Goal: Information Seeking & Learning: Compare options

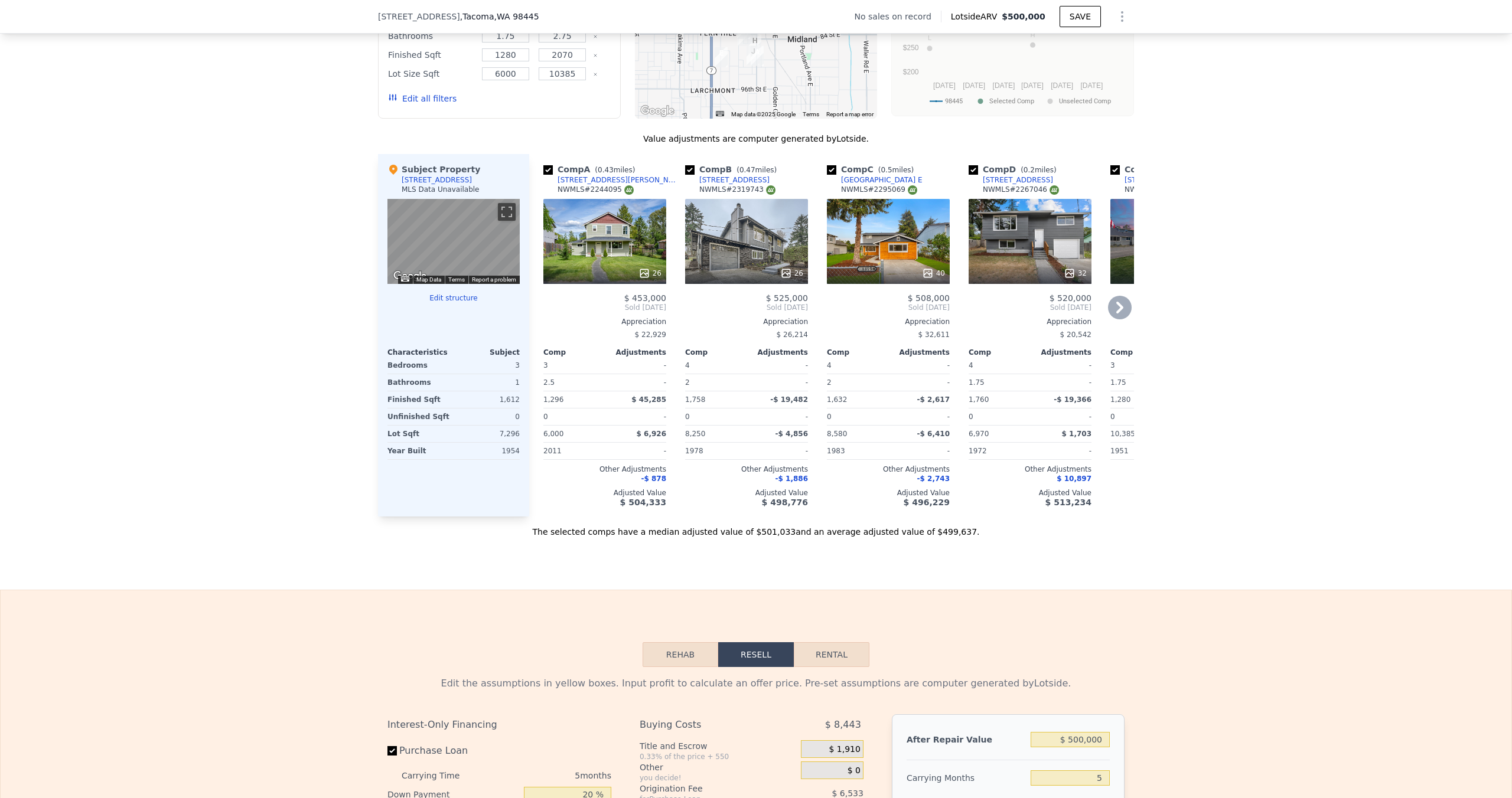
click at [608, 244] on div "26" at bounding box center [605, 241] width 123 height 85
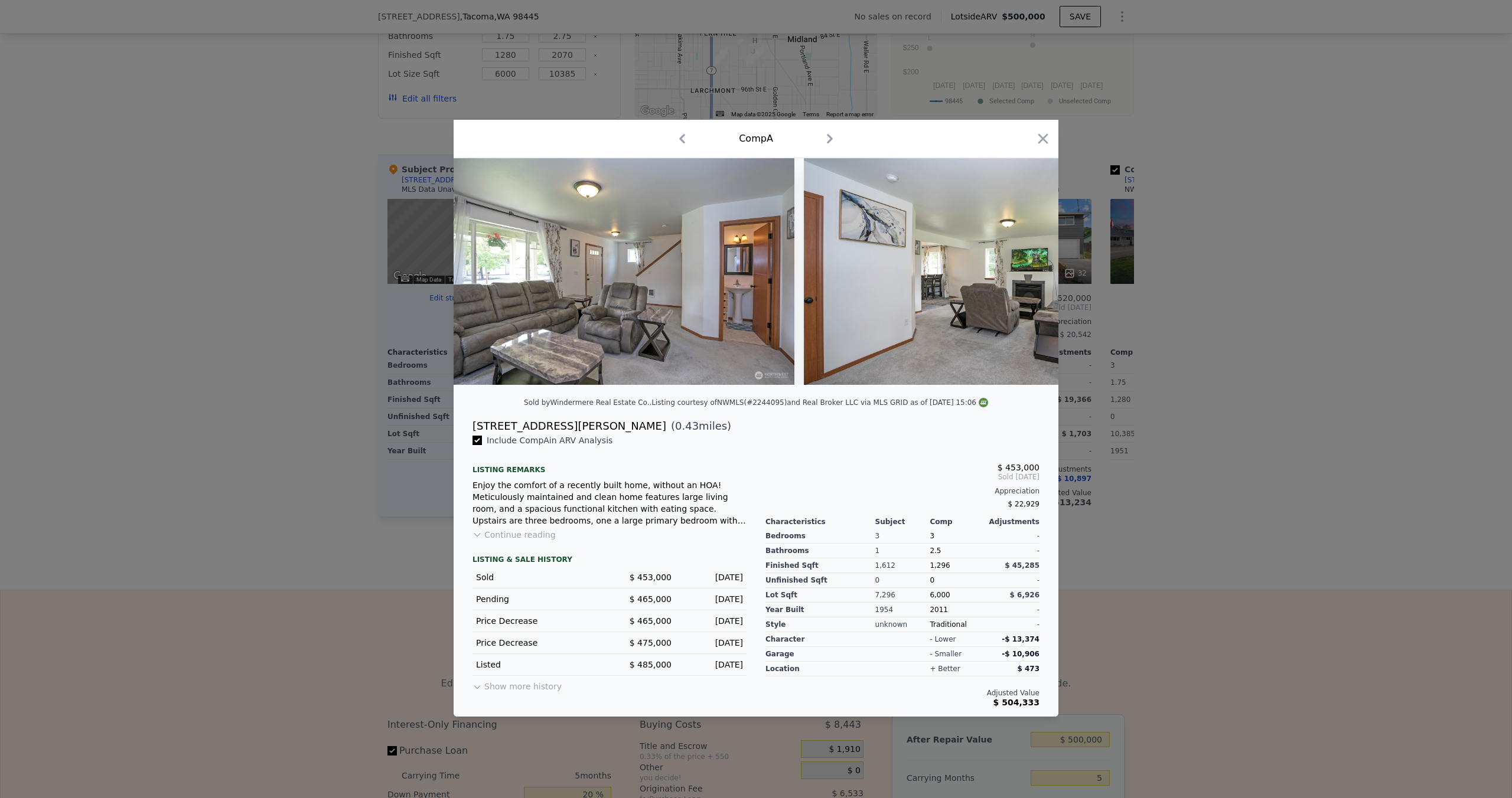
scroll to position [0, 2510]
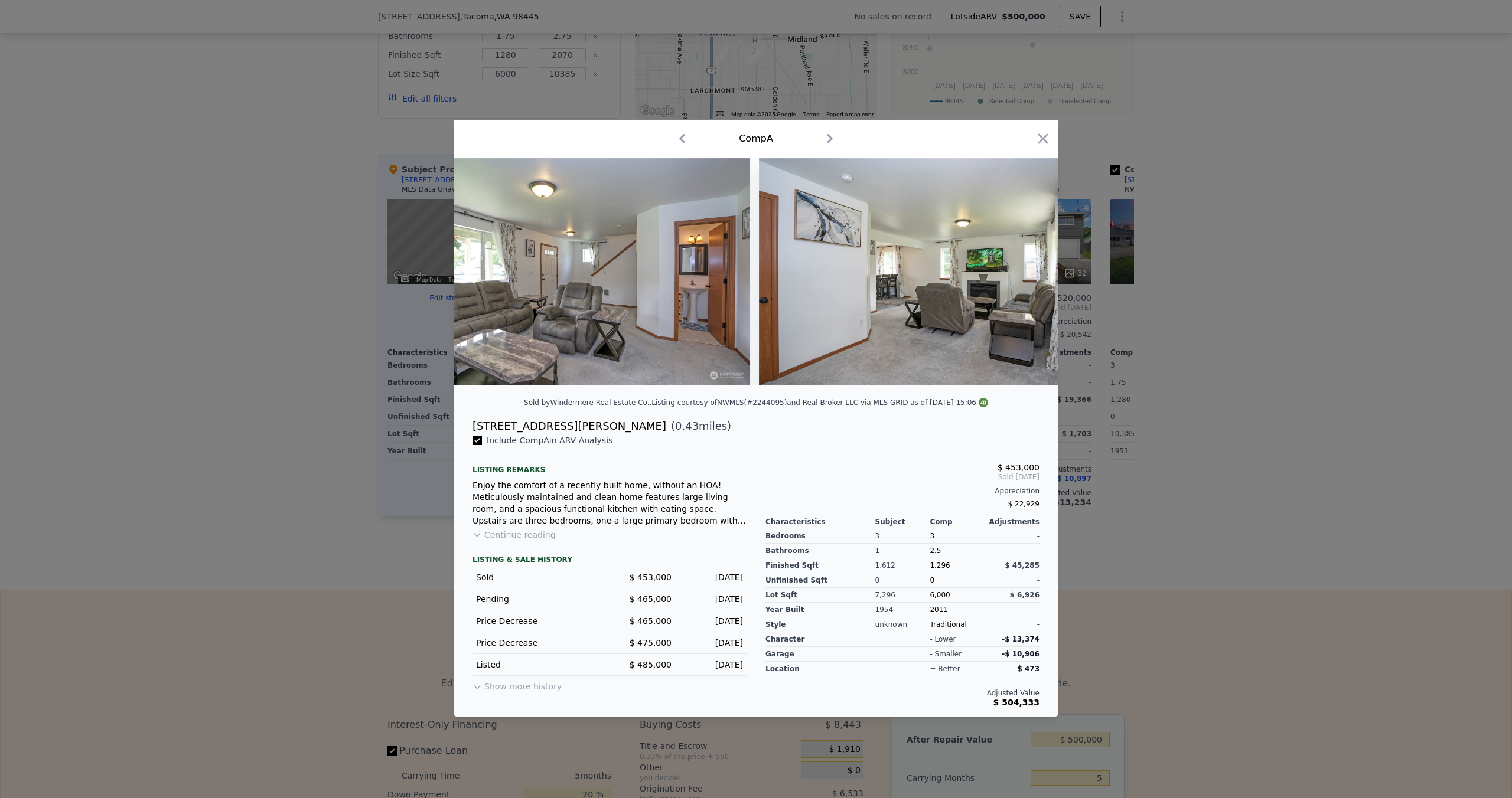
click at [1163, 449] on div at bounding box center [756, 399] width 1512 height 798
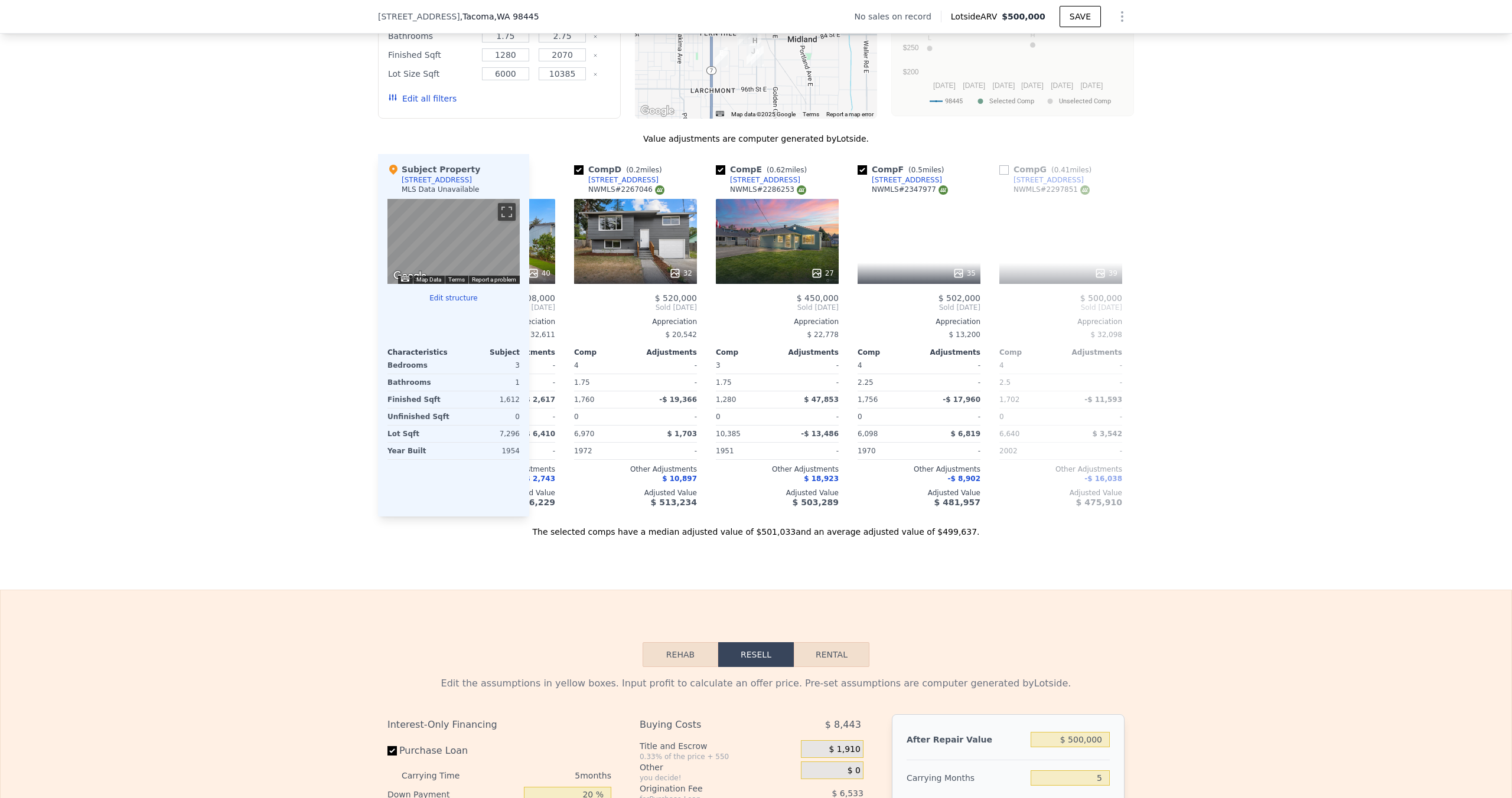
scroll to position [0, 483]
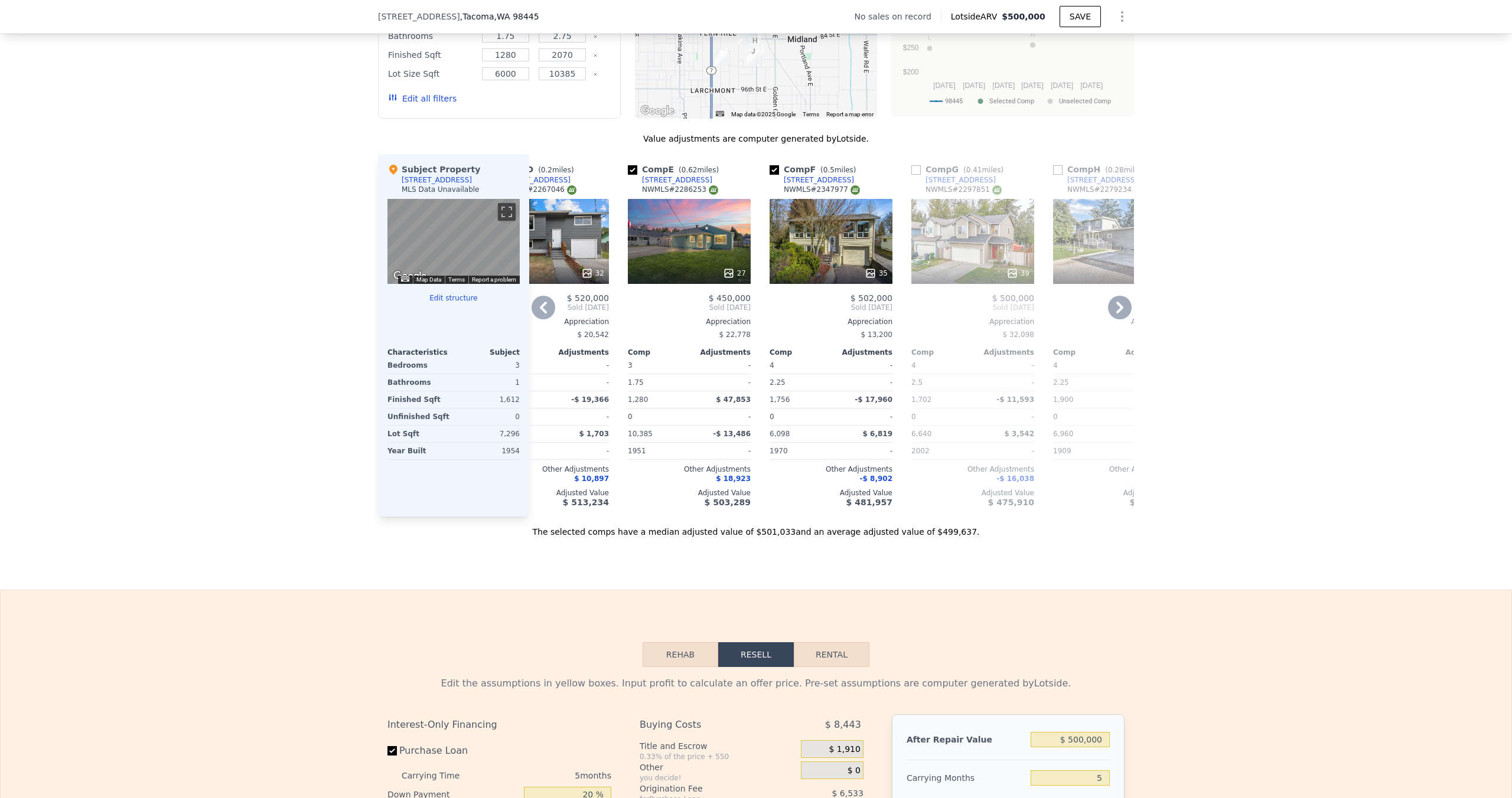
click at [670, 263] on div "27" at bounding box center [689, 241] width 123 height 85
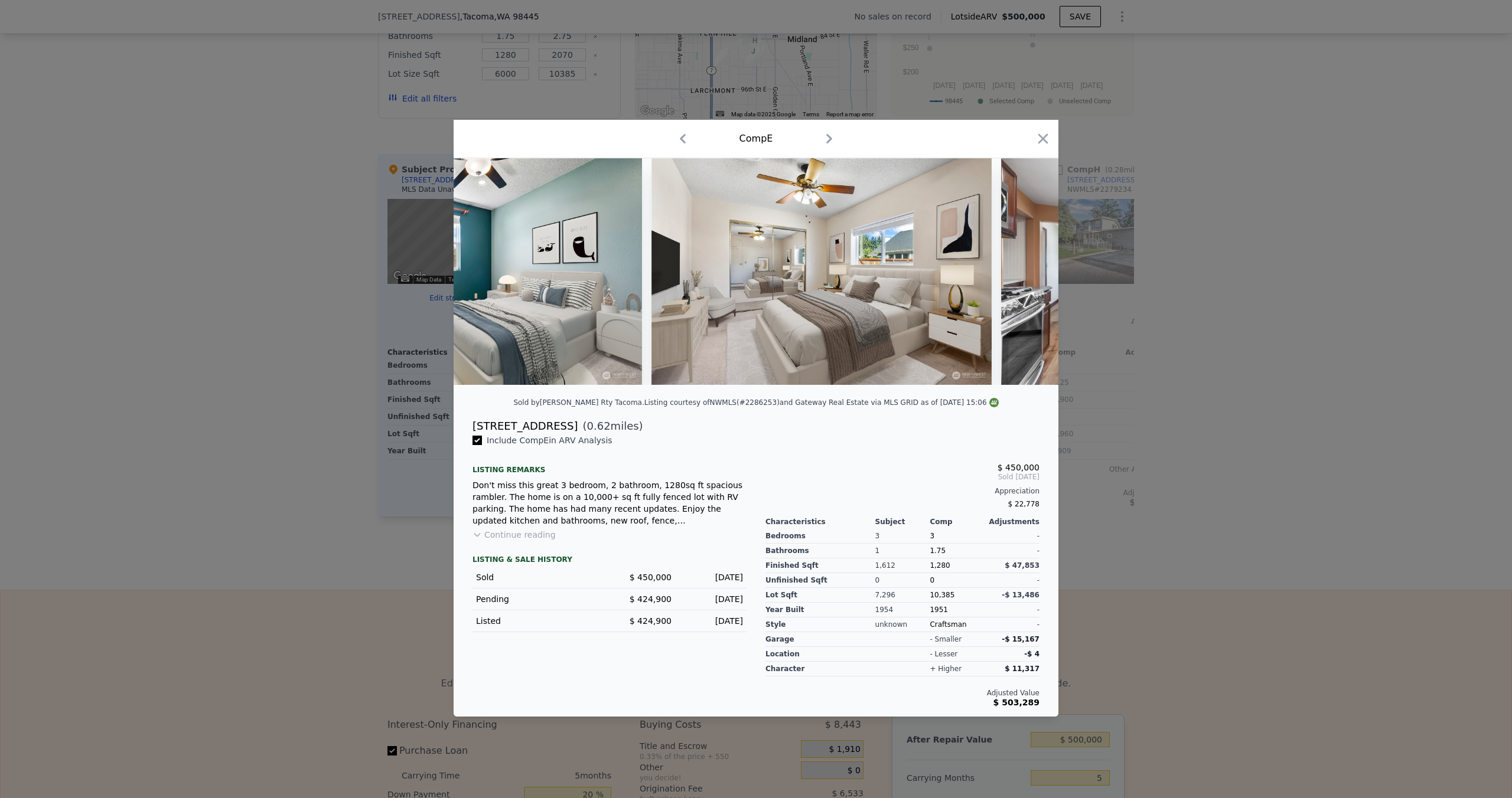
scroll to position [0, 3667]
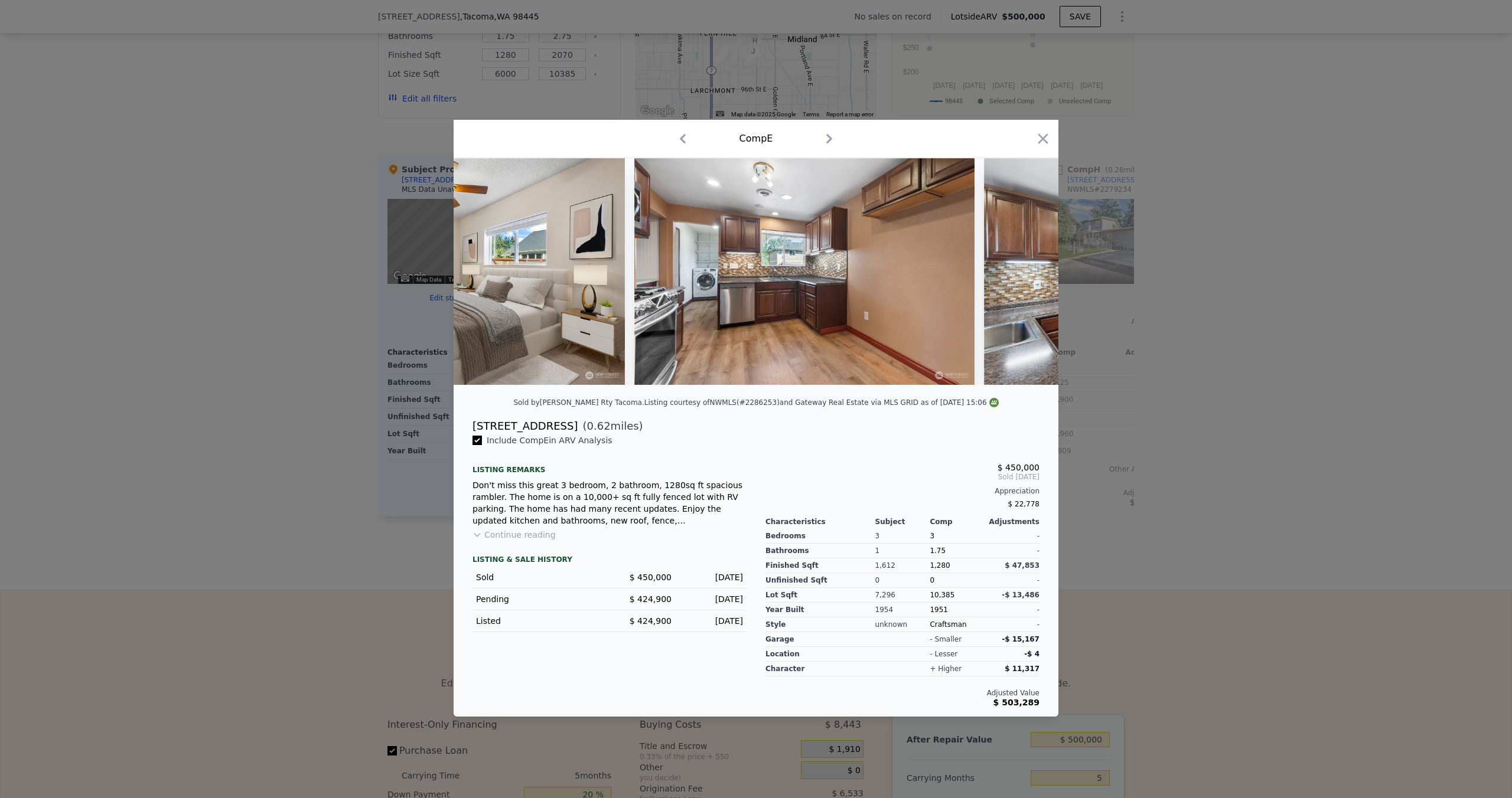
click at [1160, 438] on div at bounding box center [756, 399] width 1512 height 798
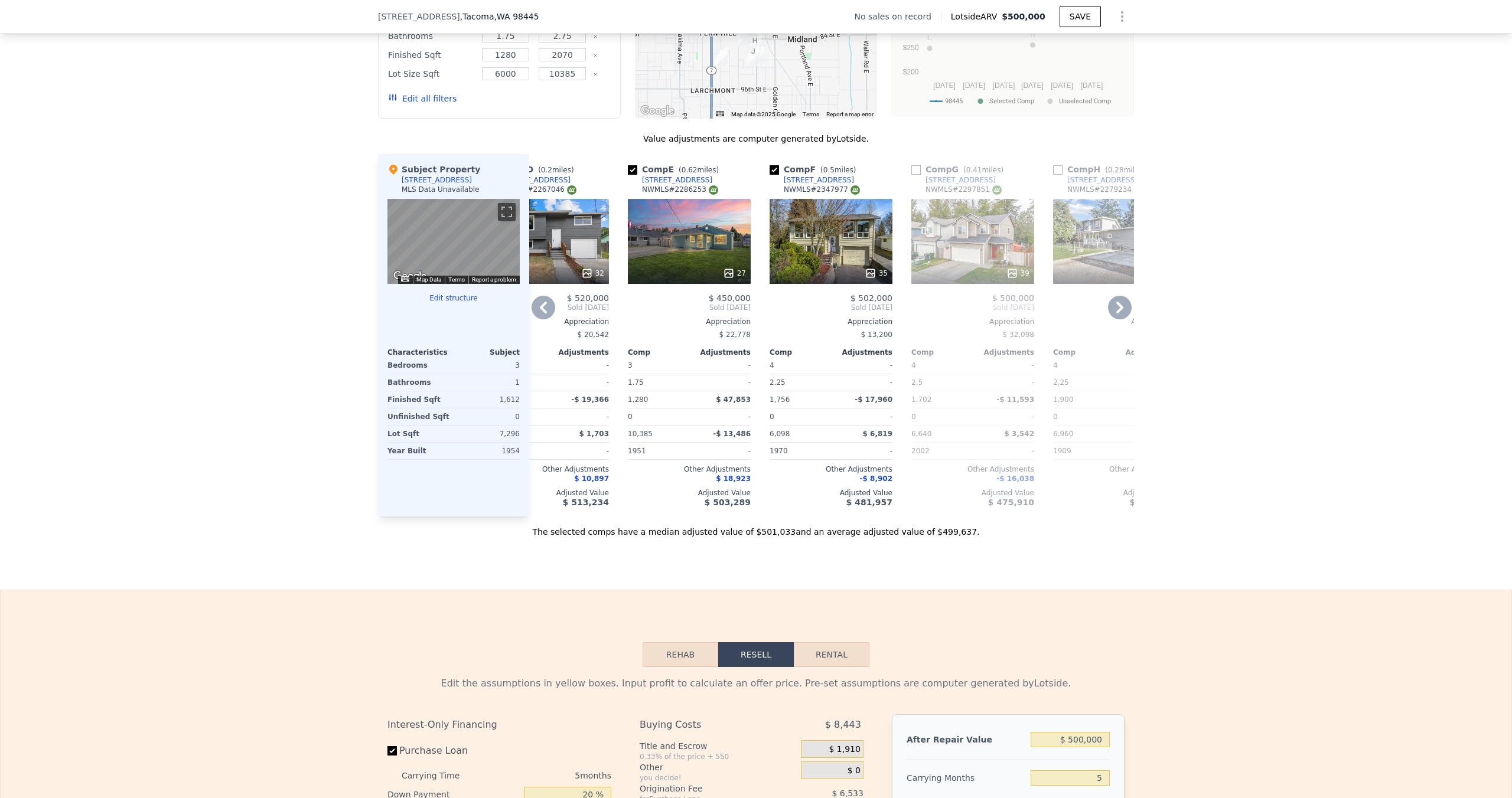
drag, startPoint x: 762, startPoint y: 524, endPoint x: 776, endPoint y: 529, distance: 14.9
click at [774, 517] on div "Comp A ( 0.43 miles) [STREET_ADDRESS][PERSON_NAME] # 2244095 26 $ 453,000 Sold …" at bounding box center [831, 336] width 605 height 362
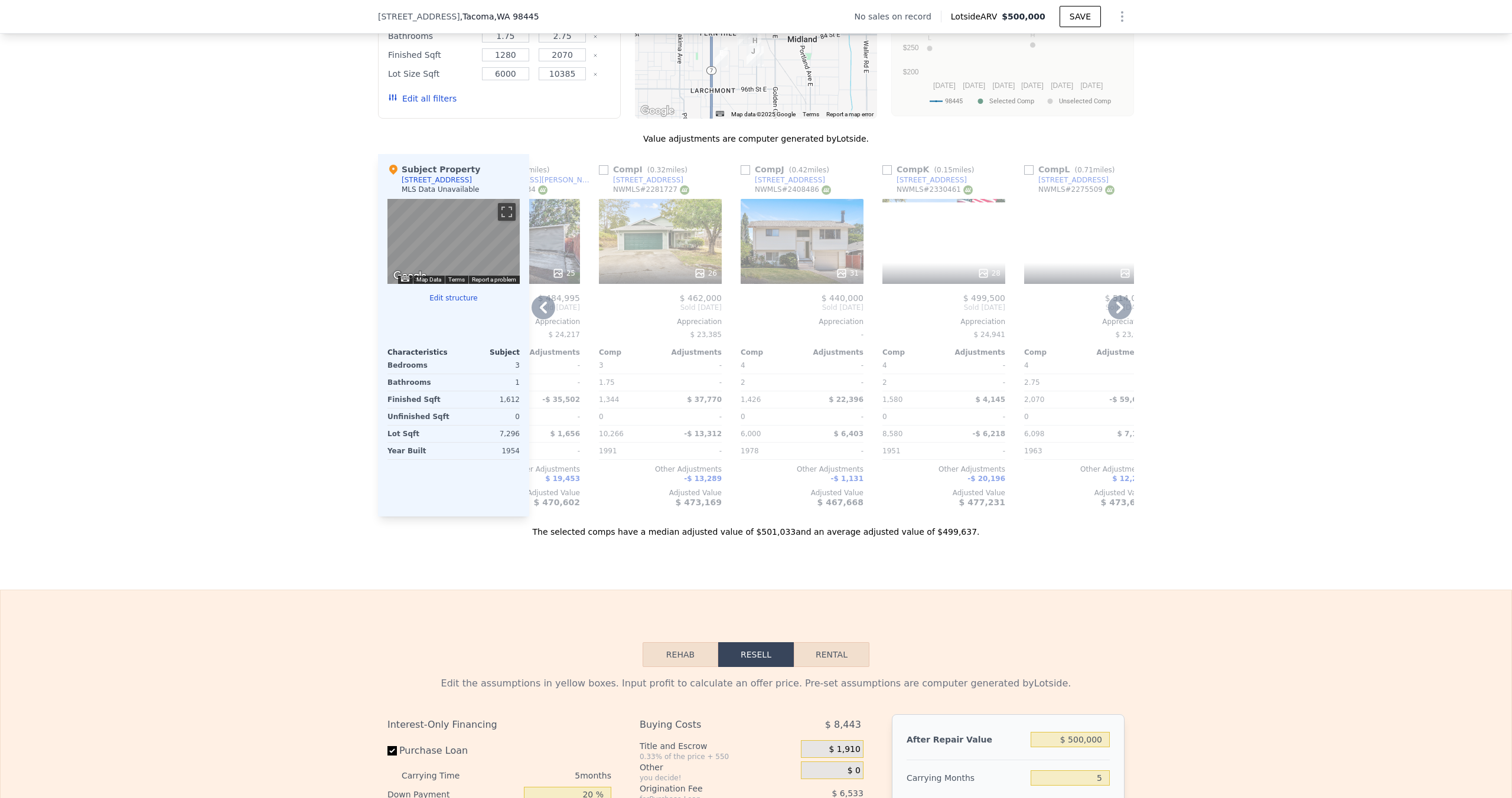
scroll to position [0, 1066]
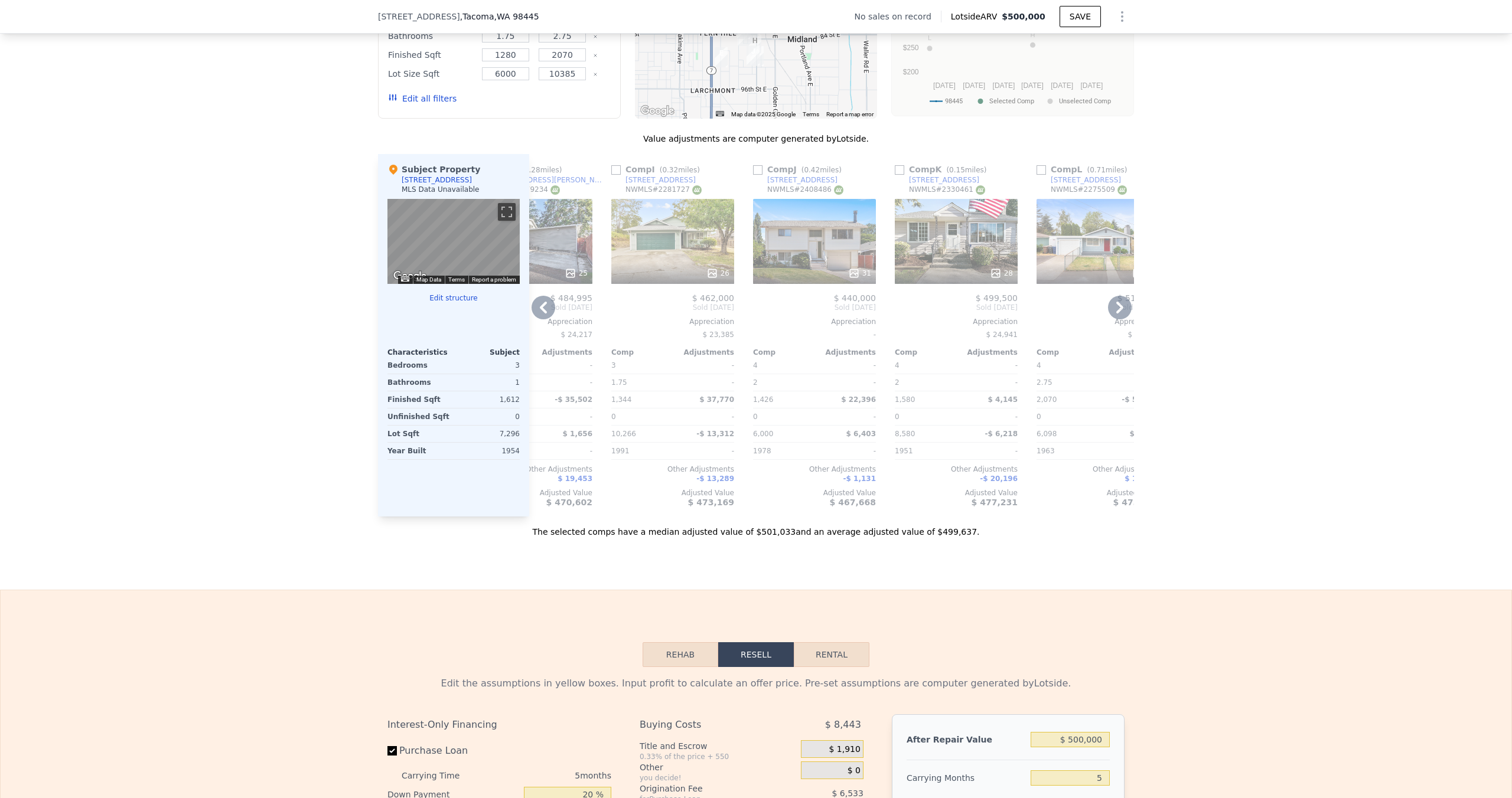
click at [768, 239] on div "31" at bounding box center [814, 241] width 123 height 85
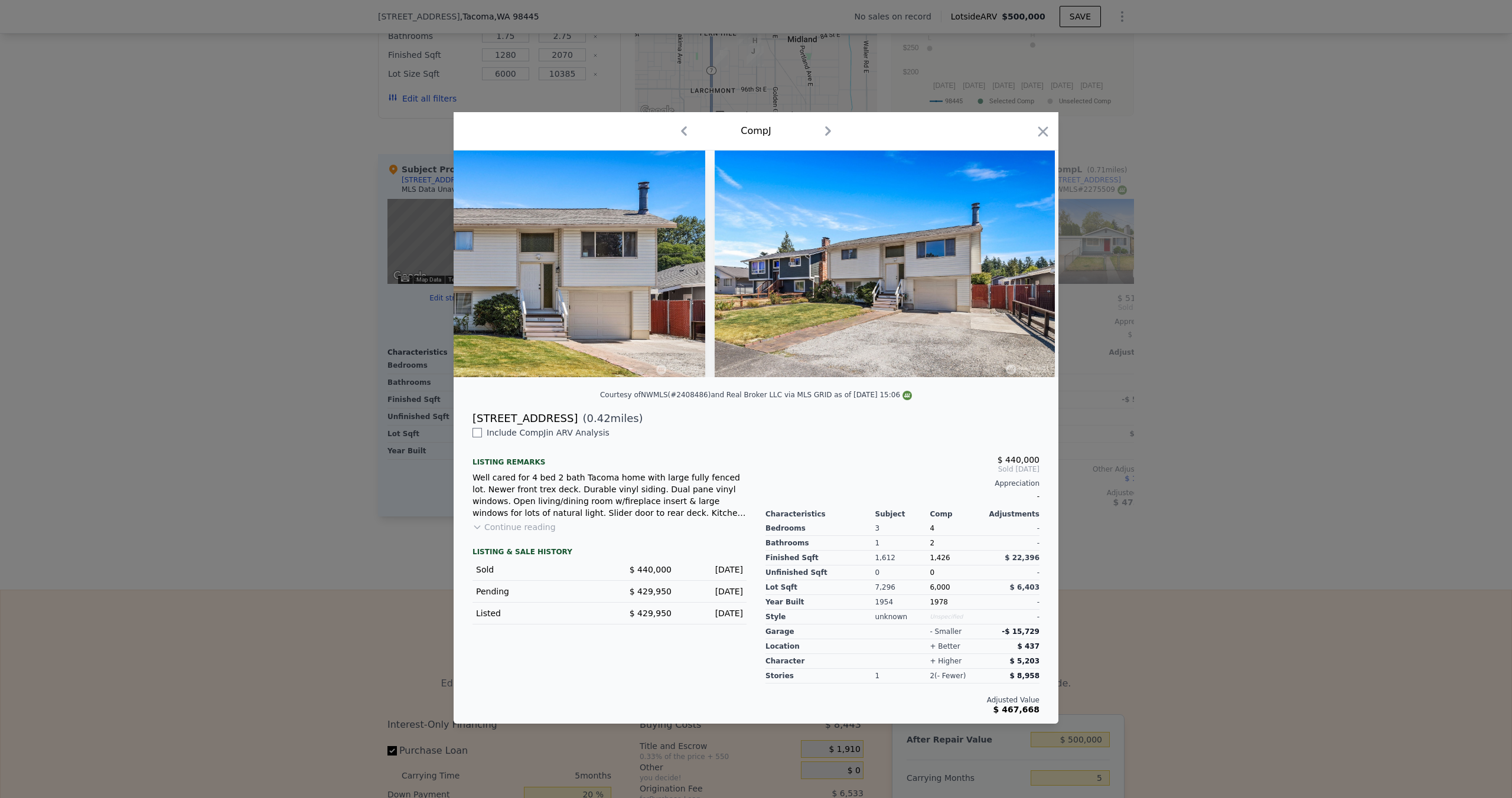
scroll to position [0, 338]
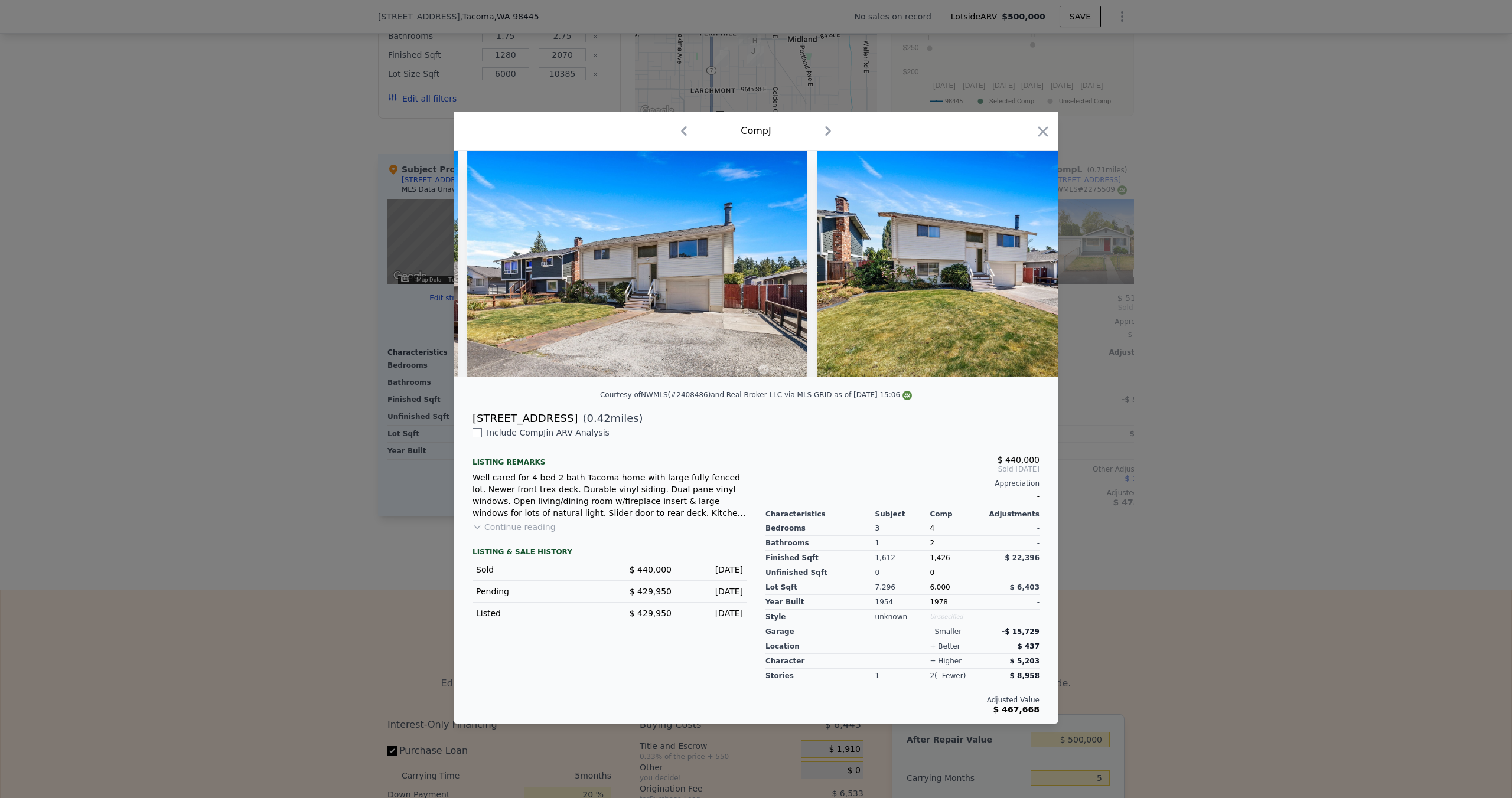
click at [388, 369] on div at bounding box center [756, 399] width 1512 height 798
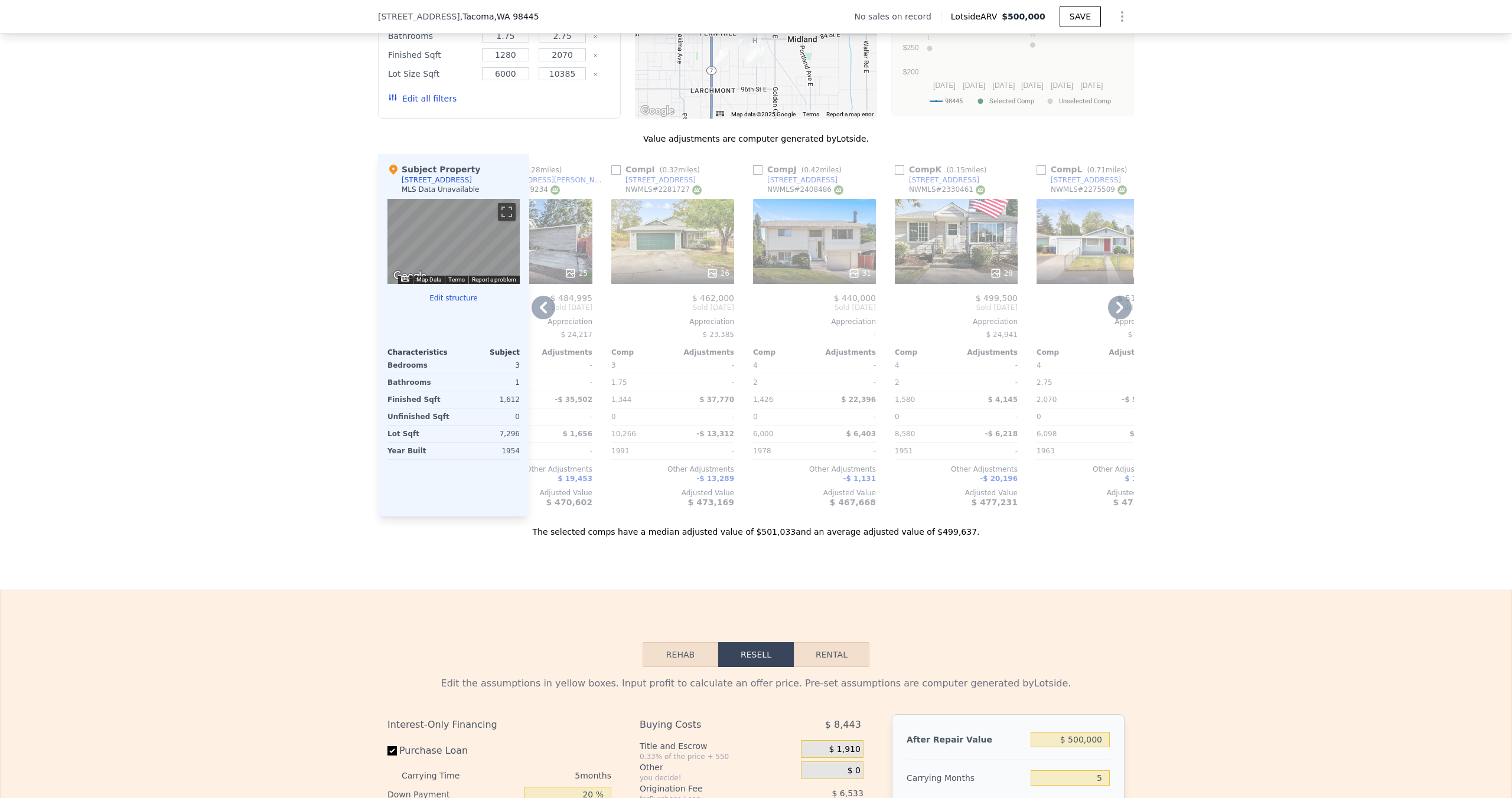
click at [817, 246] on div "31" at bounding box center [814, 241] width 123 height 85
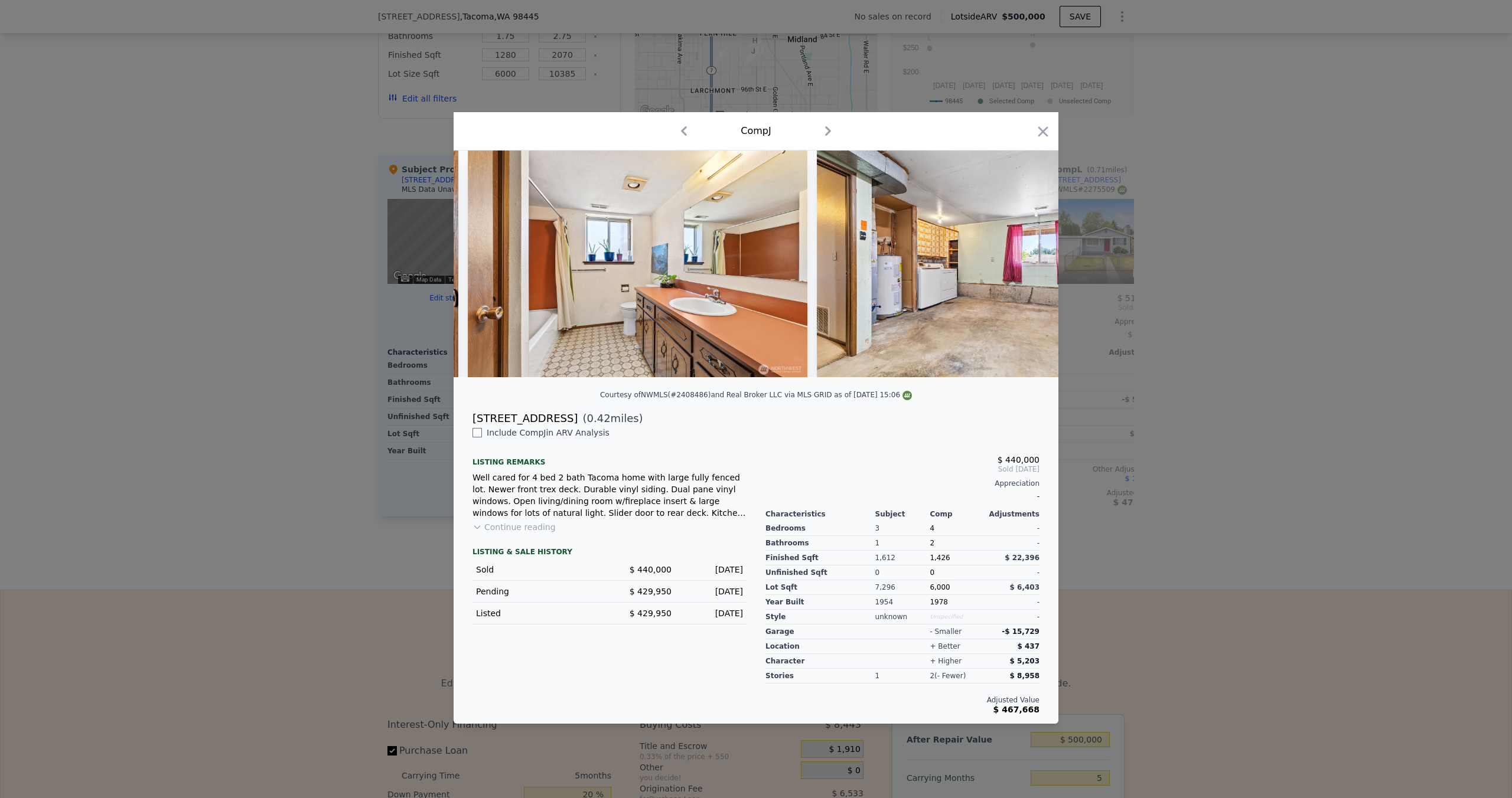
scroll to position [0, 7052]
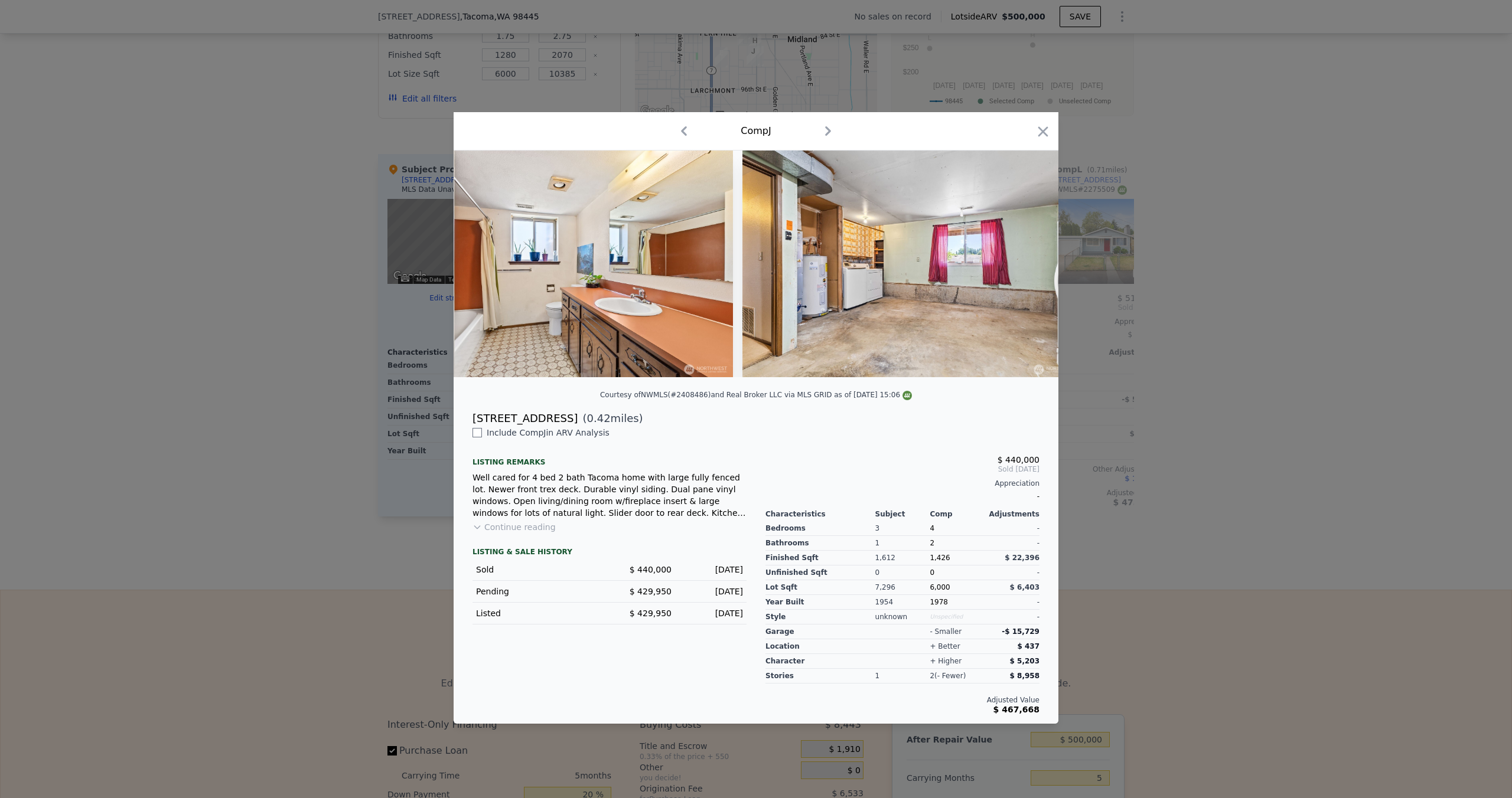
click at [1163, 408] on div at bounding box center [756, 399] width 1512 height 798
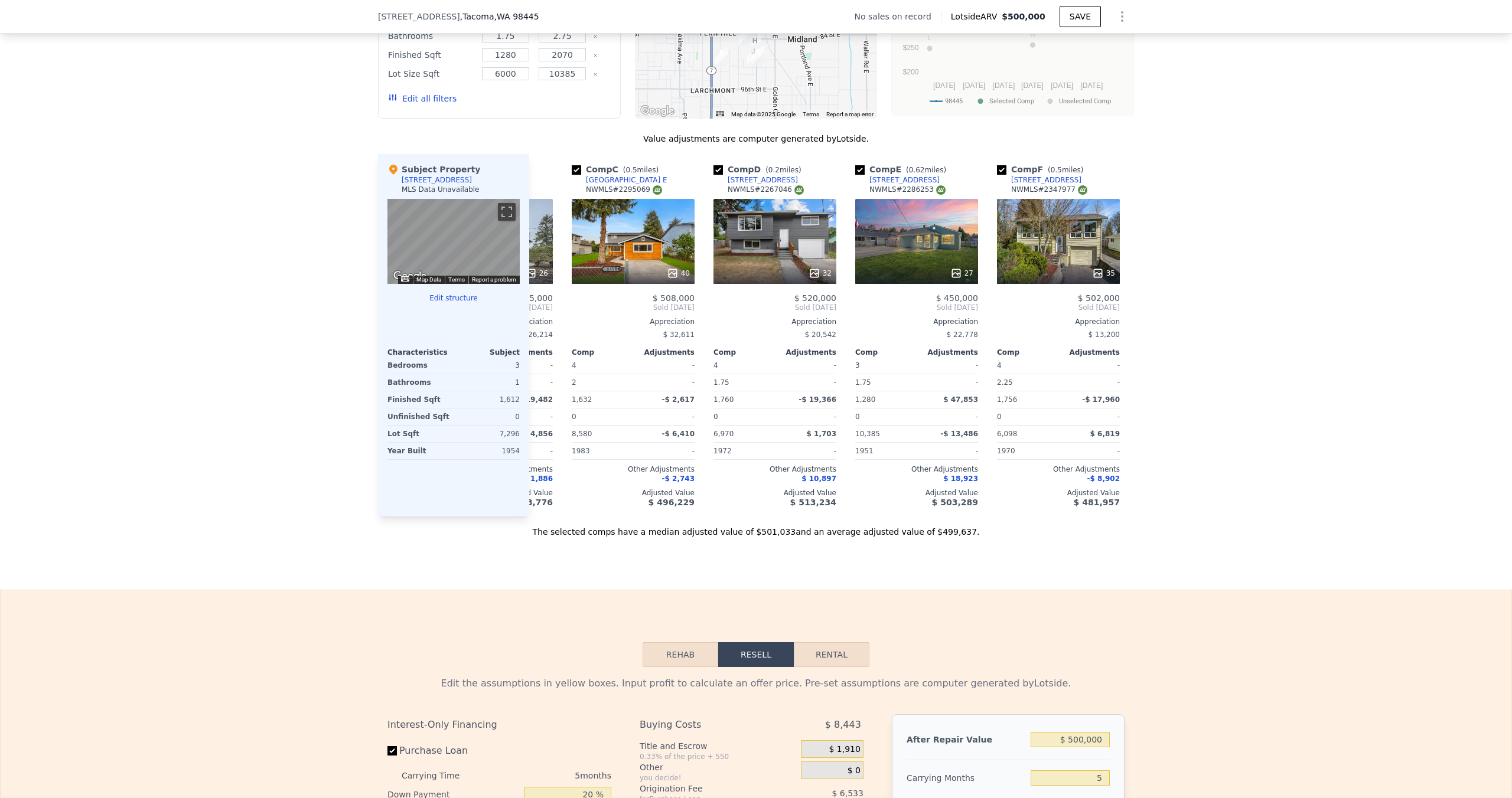
scroll to position [0, 263]
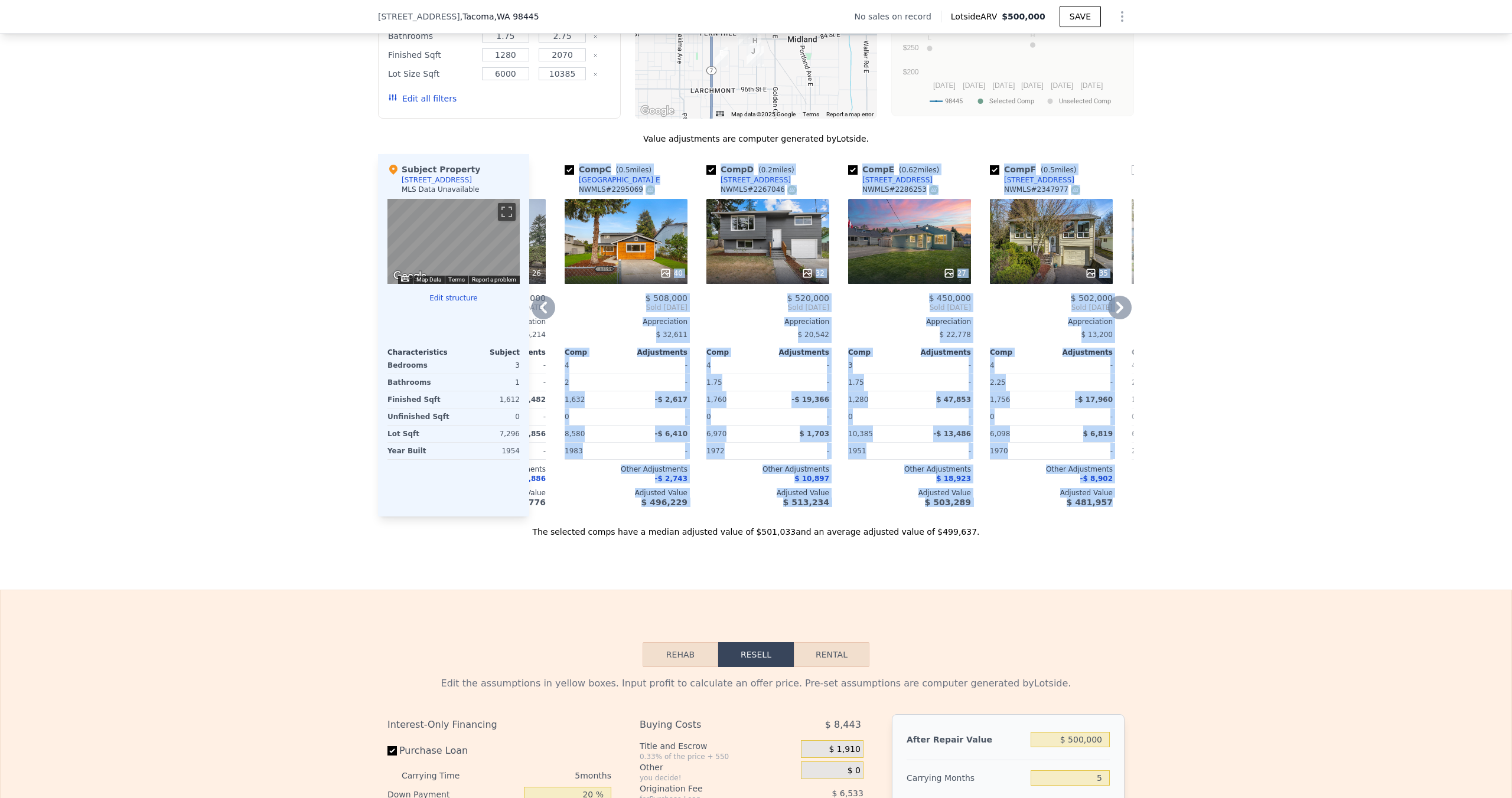
drag, startPoint x: 558, startPoint y: 170, endPoint x: 1106, endPoint y: 513, distance: 646.5
click at [1106, 513] on div "Comp A ( 0.43 miles) [STREET_ADDRESS][PERSON_NAME] # 2244095 26 $ 453,000 Sold …" at bounding box center [831, 336] width 605 height 362
copy div "Comp C ( 0.5 miles) [STREET_ADDRESS] # 2295069 40 $ 508,000 Sold [DATE] Appreci…"
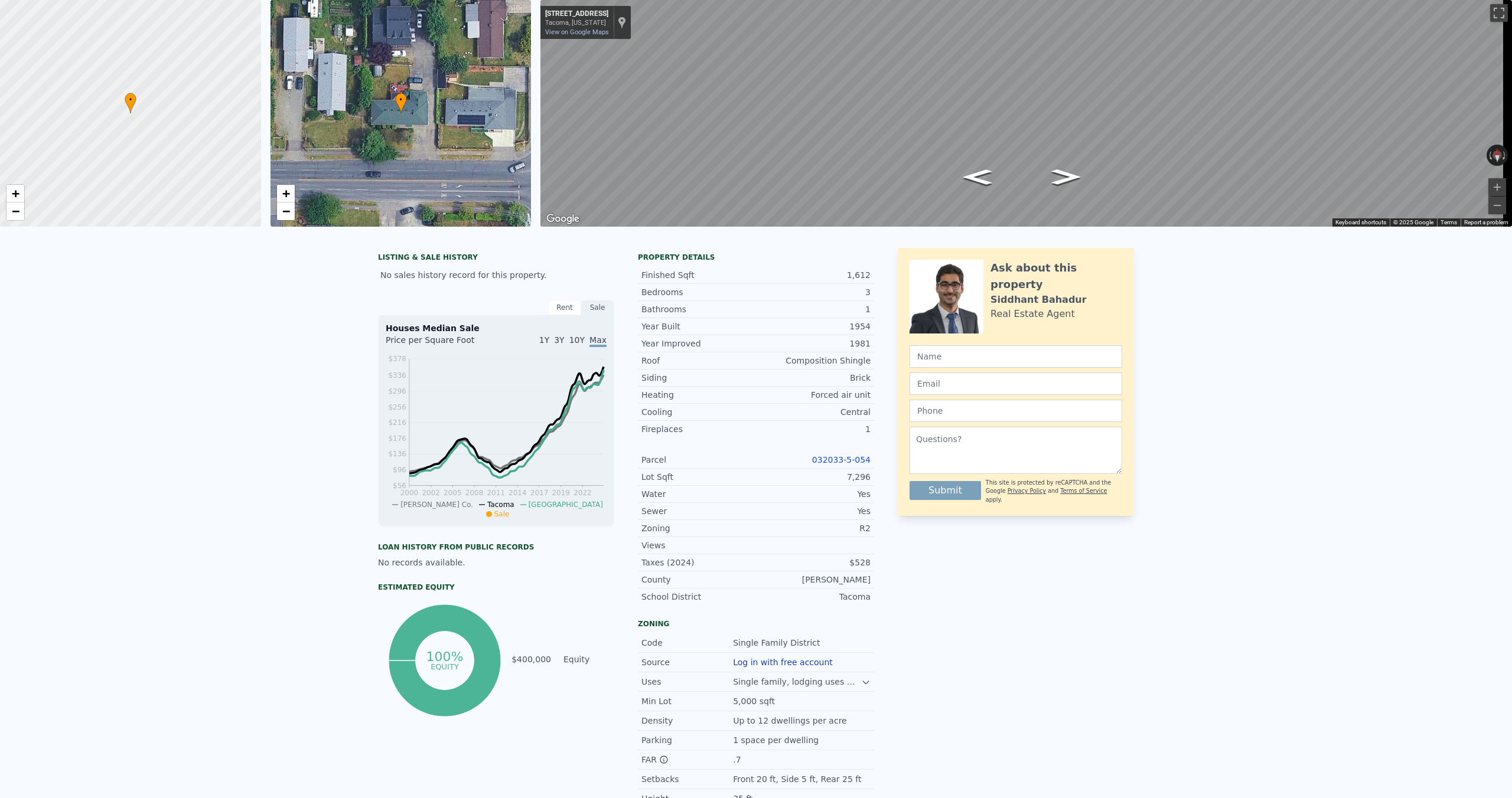
scroll to position [0, 0]
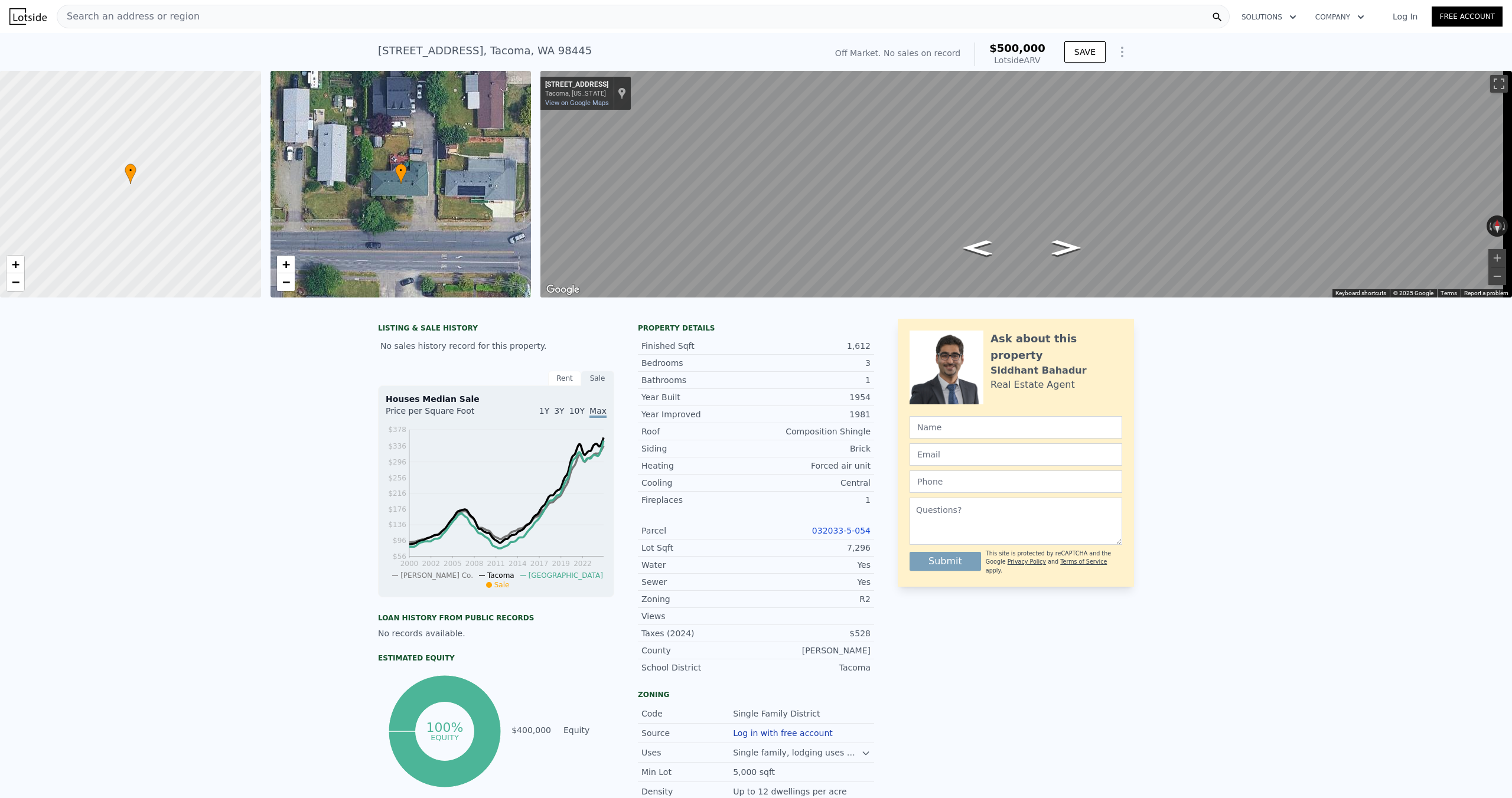
click at [388, 24] on div "Search an address or region" at bounding box center [643, 17] width 1173 height 24
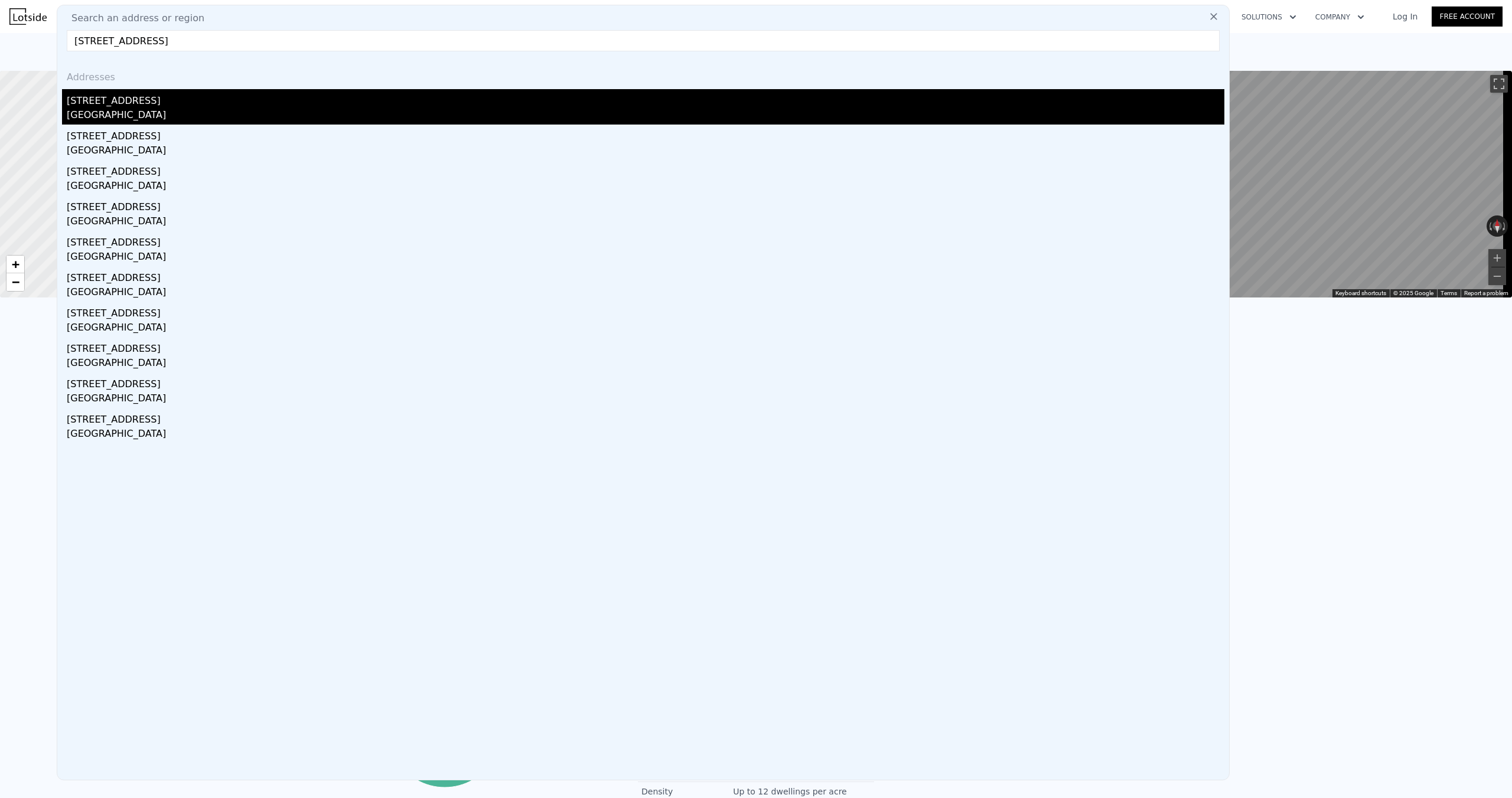
type input "[STREET_ADDRESS]"
click at [216, 99] on div "[STREET_ADDRESS]" at bounding box center [645, 98] width 1158 height 18
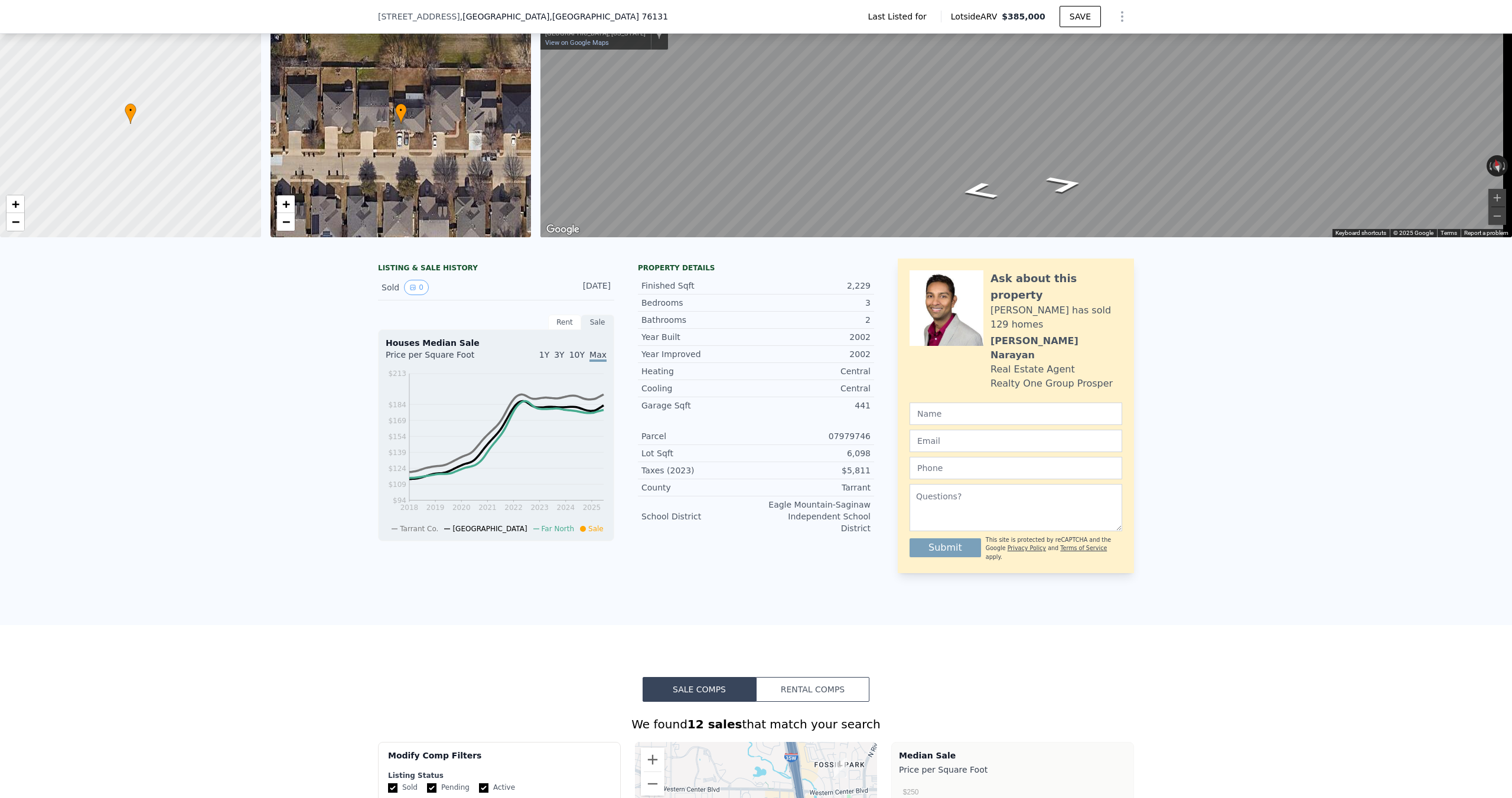
scroll to position [632, 0]
